Goal: Feedback & Contribution: Contribute content

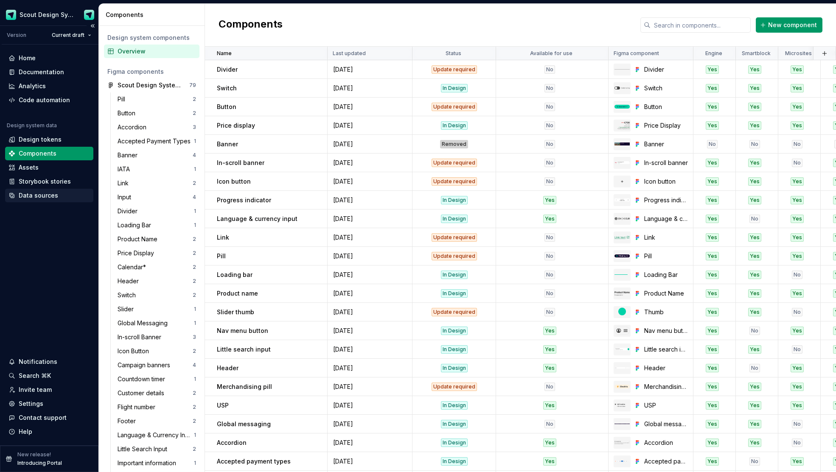
click at [49, 194] on div "Data sources" at bounding box center [38, 195] width 39 height 8
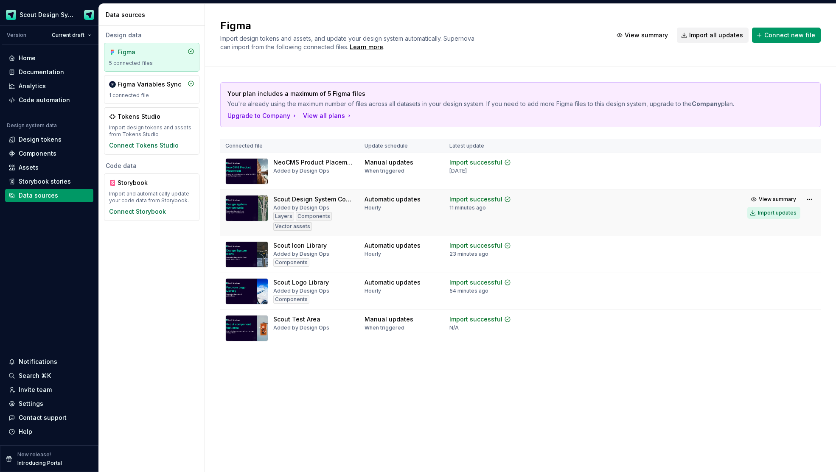
click at [775, 215] on div "Import updates" at bounding box center [777, 213] width 39 height 7
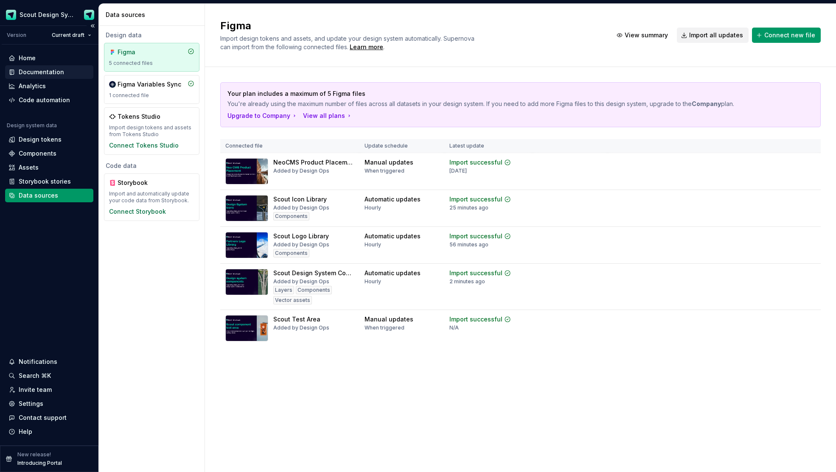
click at [46, 74] on div "Documentation" at bounding box center [41, 72] width 45 height 8
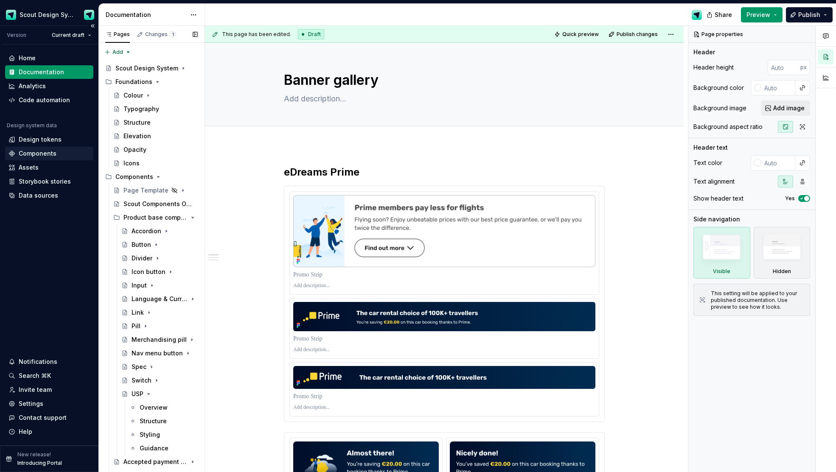
click at [42, 154] on div "Components" at bounding box center [38, 153] width 38 height 8
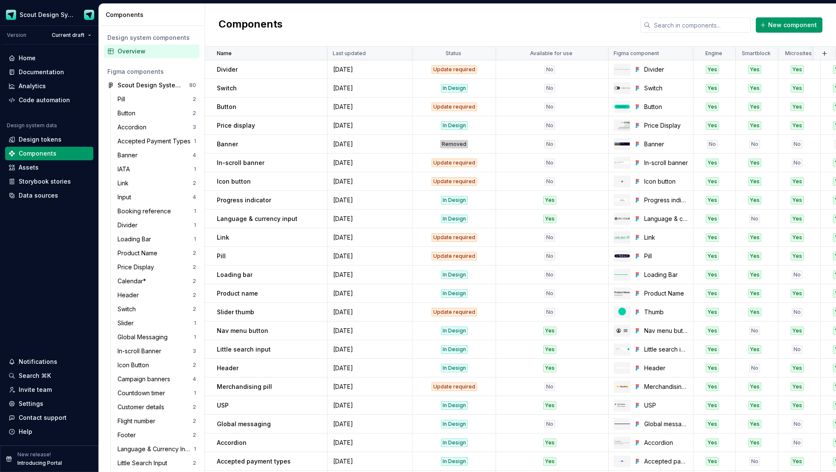
click at [598, 56] on html "Scout Design System Version Current draft Home Documentation Analytics Code aut…" at bounding box center [418, 236] width 836 height 472
click at [616, 116] on div "Sort ascending" at bounding box center [634, 114] width 55 height 8
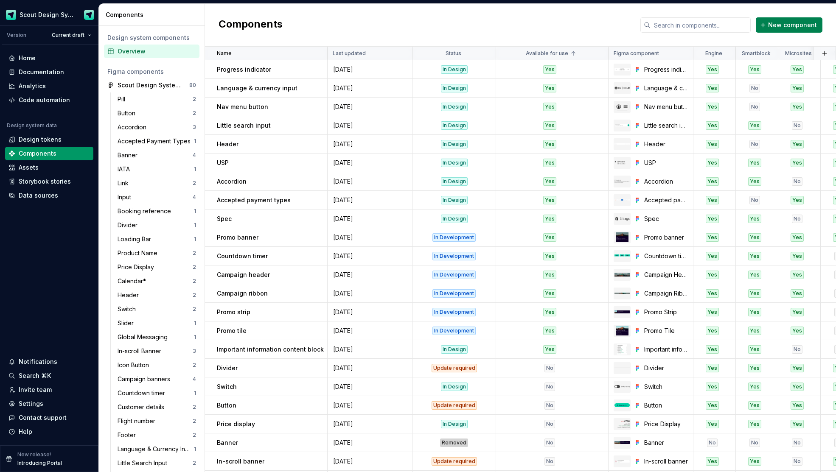
click at [779, 30] on button "New component" at bounding box center [789, 24] width 67 height 15
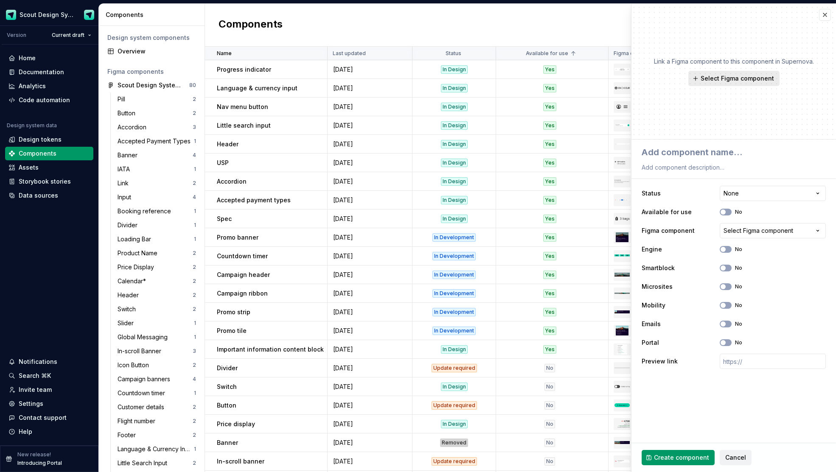
click at [727, 79] on span "Select Figma component" at bounding box center [737, 78] width 73 height 8
type textarea "*"
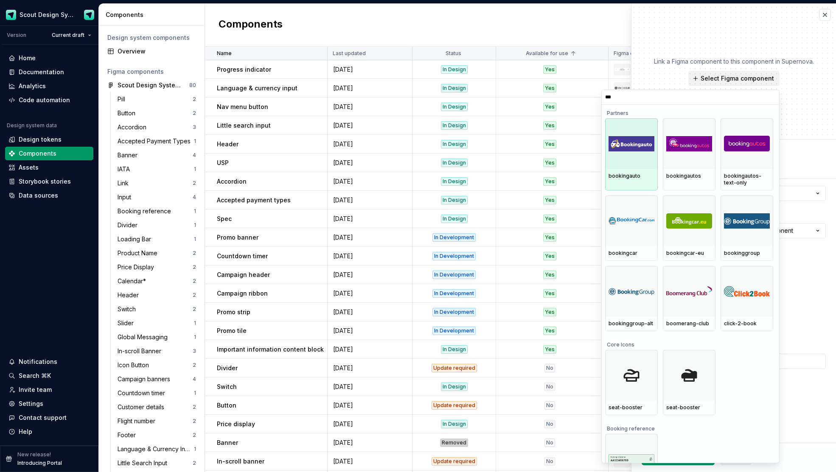
type input "****"
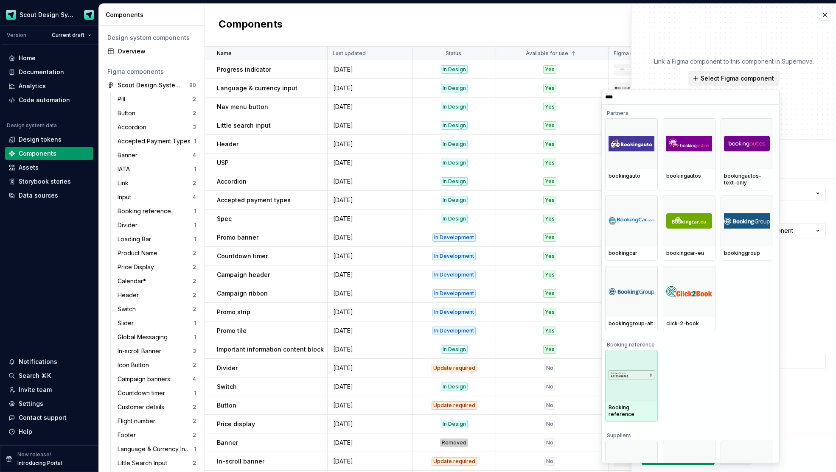
click at [637, 373] on img at bounding box center [632, 375] width 46 height 9
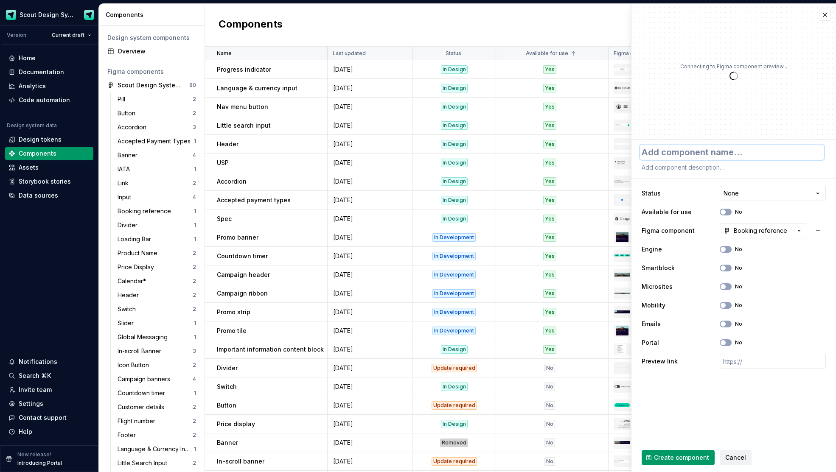
click at [710, 158] on textarea at bounding box center [732, 152] width 184 height 15
type textarea "*"
type textarea "B"
type textarea "*"
type textarea "Bo"
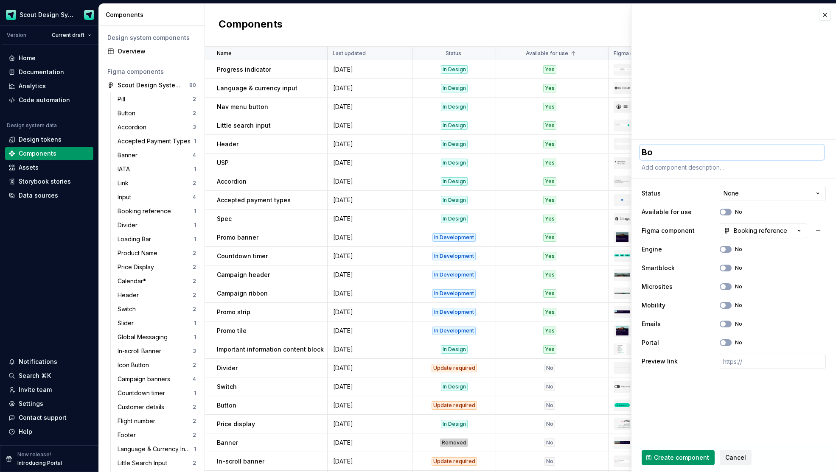
type textarea "*"
type textarea "Boo"
type textarea "*"
type textarea "Book"
type textarea "*"
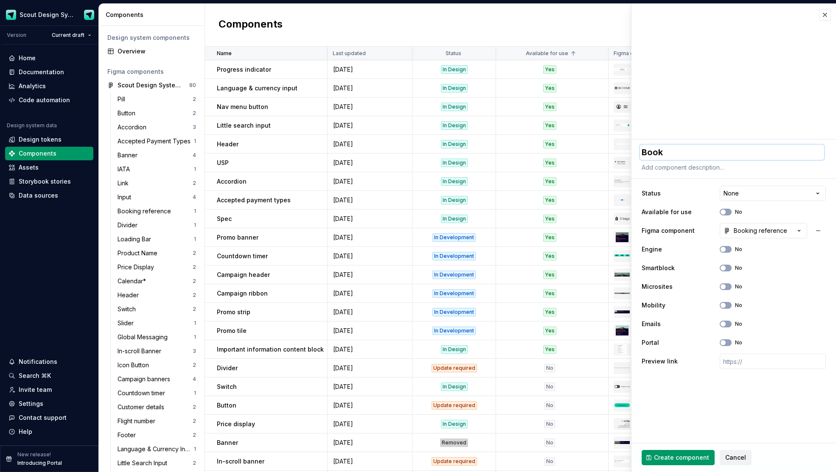
type textarea "Booki"
type textarea "*"
type textarea "Bookin"
type textarea "*"
type textarea "Booking"
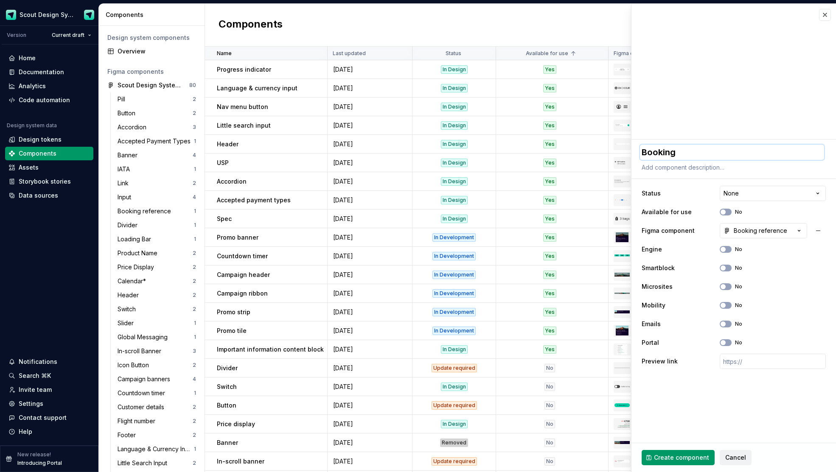
type textarea "*"
type textarea "Booking r"
type textarea "*"
type textarea "Booking re"
type textarea "*"
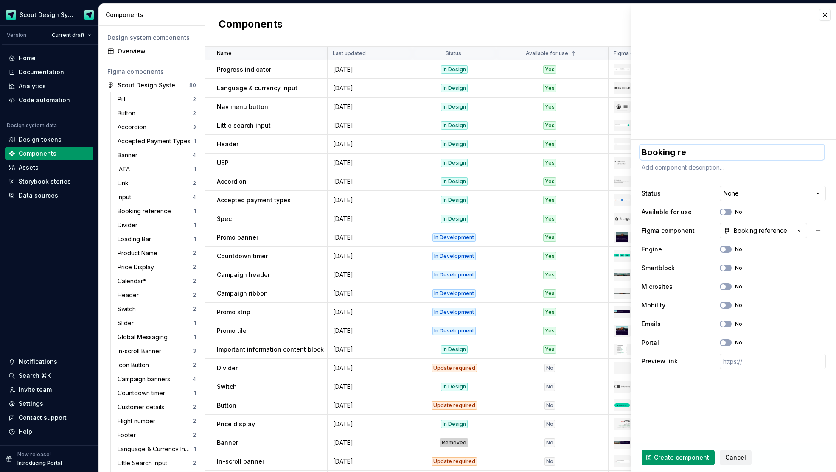
type textarea "Booking ref"
type textarea "*"
type textarea "Booking refe"
type textarea "*"
type textarea "Booking refer"
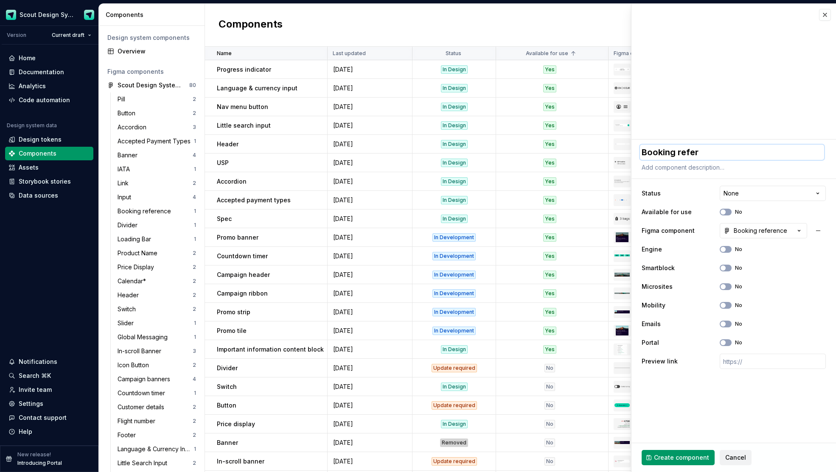
type textarea "*"
type textarea "Booking refere"
type textarea "*"
type textarea "Booking referen"
type textarea "*"
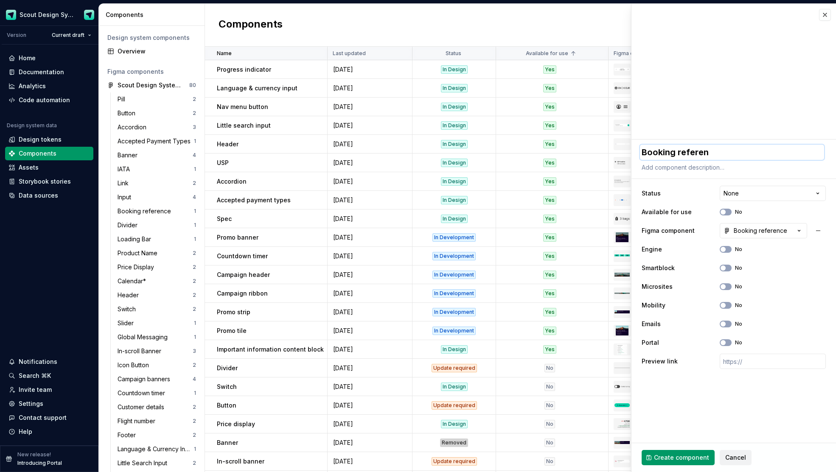
type textarea "Booking referenc"
type textarea "*"
type textarea "Booking reference"
click at [731, 196] on html "Scout Design System Version Current draft Home Documentation Analytics Code aut…" at bounding box center [418, 236] width 836 height 472
select select "**********"
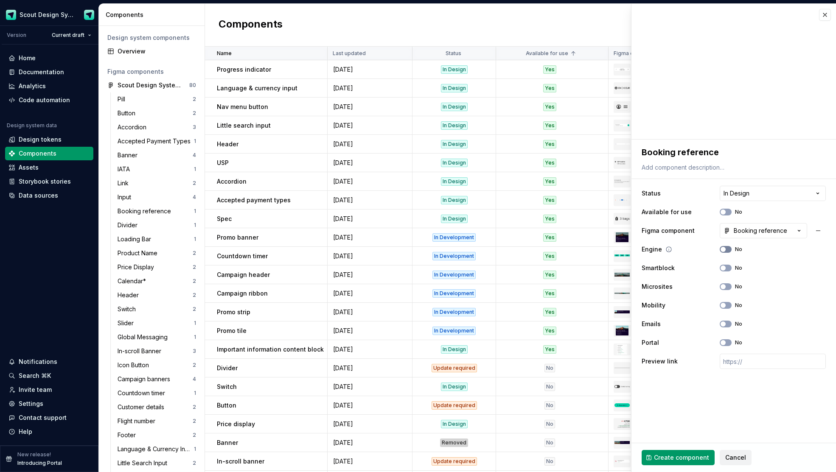
click at [728, 251] on button "No" at bounding box center [726, 249] width 12 height 7
click at [727, 268] on button "No" at bounding box center [726, 268] width 12 height 7
click at [728, 288] on button "No" at bounding box center [726, 287] width 12 height 7
click at [727, 289] on span "button" at bounding box center [728, 286] width 5 height 5
click at [726, 307] on icon "button" at bounding box center [723, 305] width 7 height 5
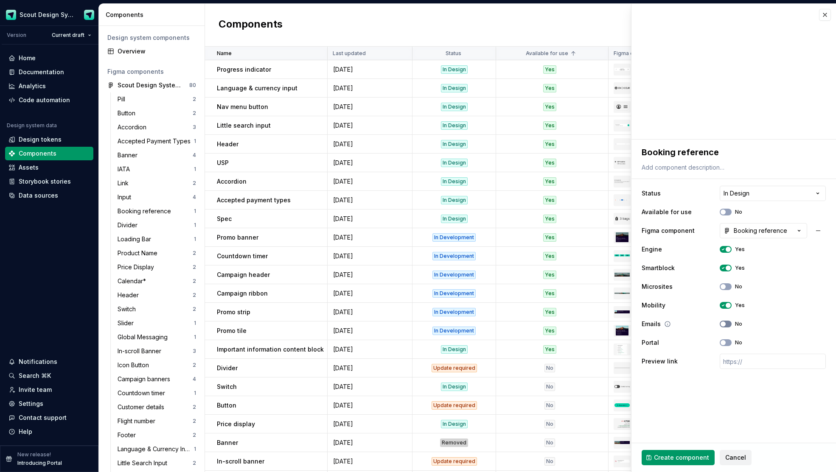
click at [727, 326] on button "No" at bounding box center [726, 324] width 12 height 7
click at [727, 344] on button "No" at bounding box center [726, 343] width 12 height 7
click at [687, 461] on span "Create component" at bounding box center [681, 458] width 55 height 8
type textarea "*"
